Goal: Task Accomplishment & Management: Use online tool/utility

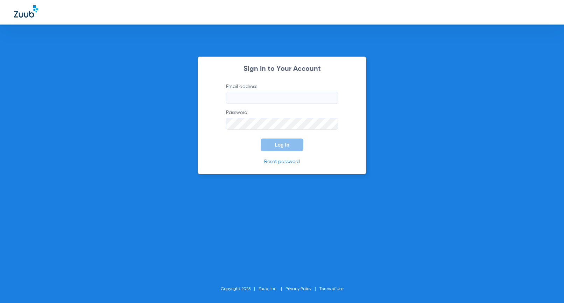
type input "[EMAIL_ADDRESS][DOMAIN_NAME]"
click at [282, 142] on span "Log In" at bounding box center [282, 145] width 15 height 6
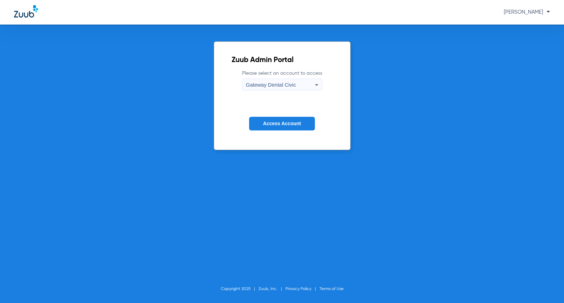
click at [302, 81] on div "Gateway Dental Civic" at bounding box center [280, 85] width 69 height 12
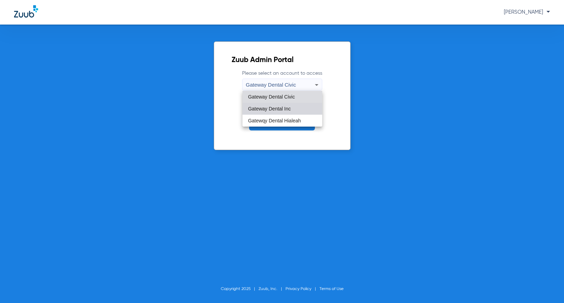
click at [290, 109] on span "Gateway Dental Inc" at bounding box center [269, 108] width 43 height 5
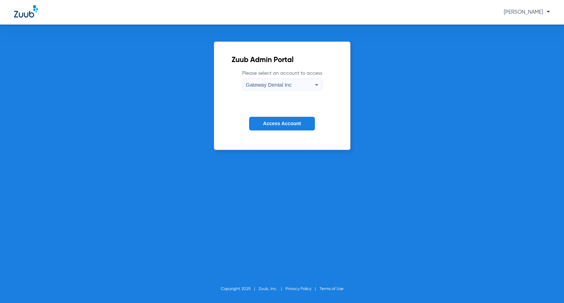
click at [284, 123] on span "Access Account" at bounding box center [282, 123] width 38 height 6
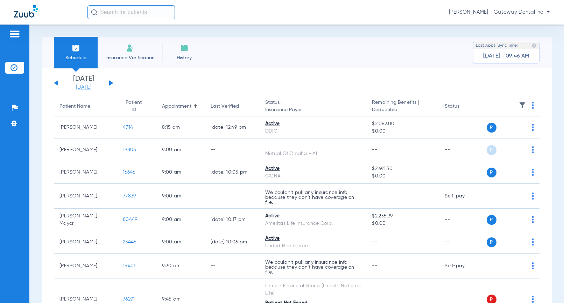
click at [81, 86] on link "[DATE]" at bounding box center [84, 87] width 42 height 7
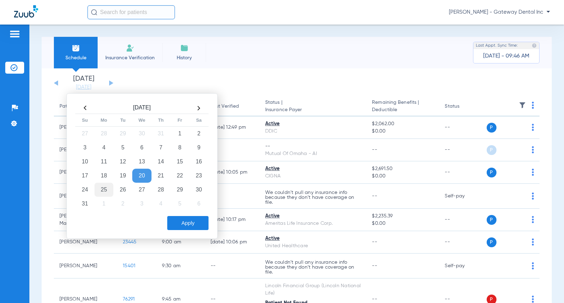
click at [97, 193] on td "25" at bounding box center [104, 189] width 19 height 14
click at [180, 216] on button "Apply" at bounding box center [187, 223] width 41 height 14
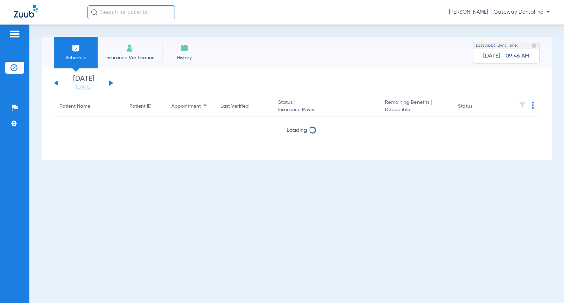
click at [531, 104] on th at bounding box center [520, 107] width 40 height 20
click at [533, 104] on img at bounding box center [533, 105] width 2 height 7
click at [510, 137] on button "Verify All" at bounding box center [507, 133] width 53 height 14
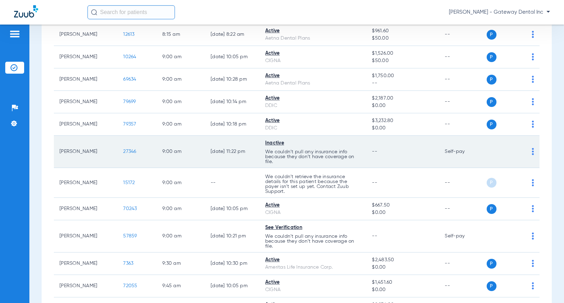
scroll to position [105, 0]
